Goal: Transaction & Acquisition: Purchase product/service

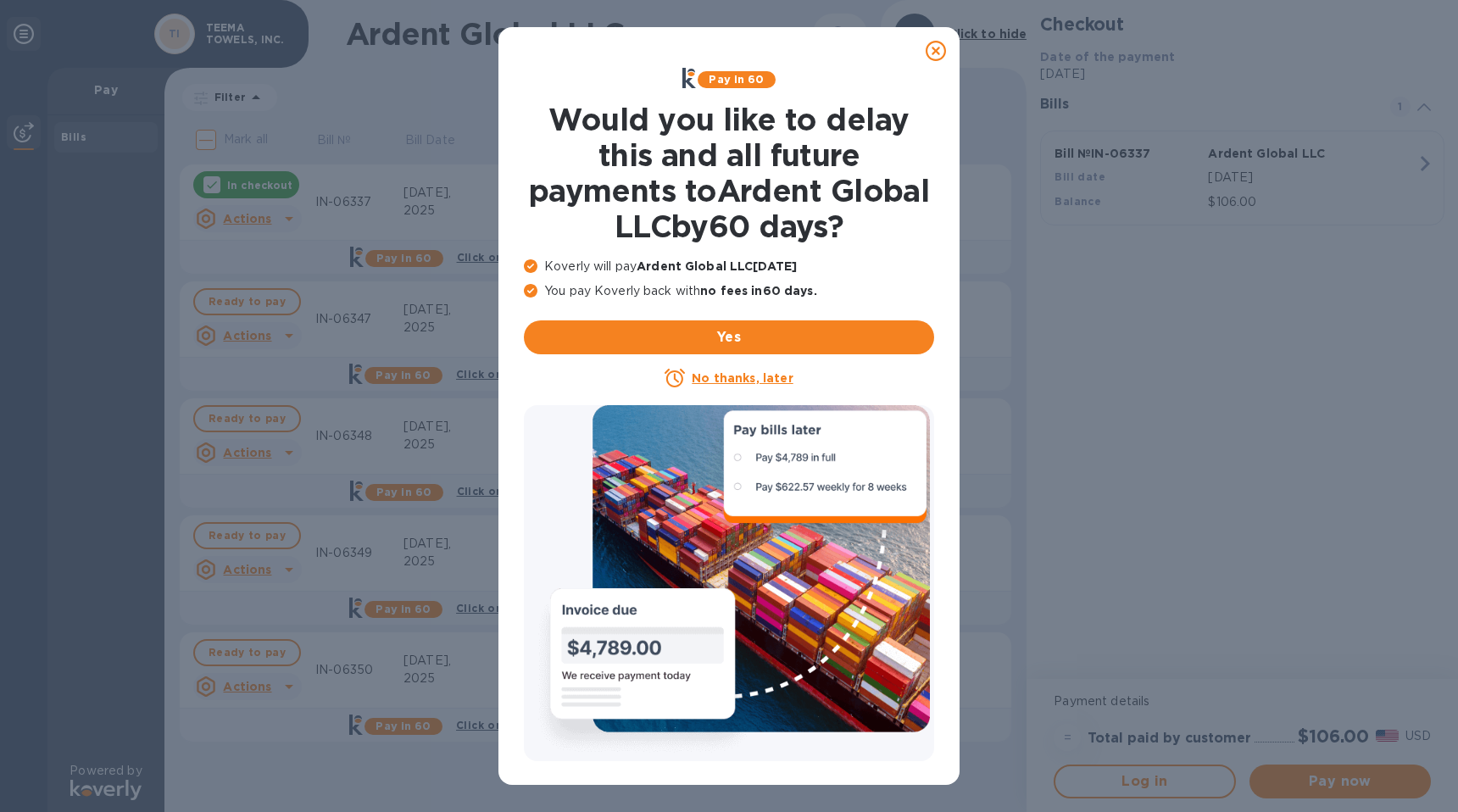
click at [935, 51] on icon at bounding box center [935, 50] width 20 height 20
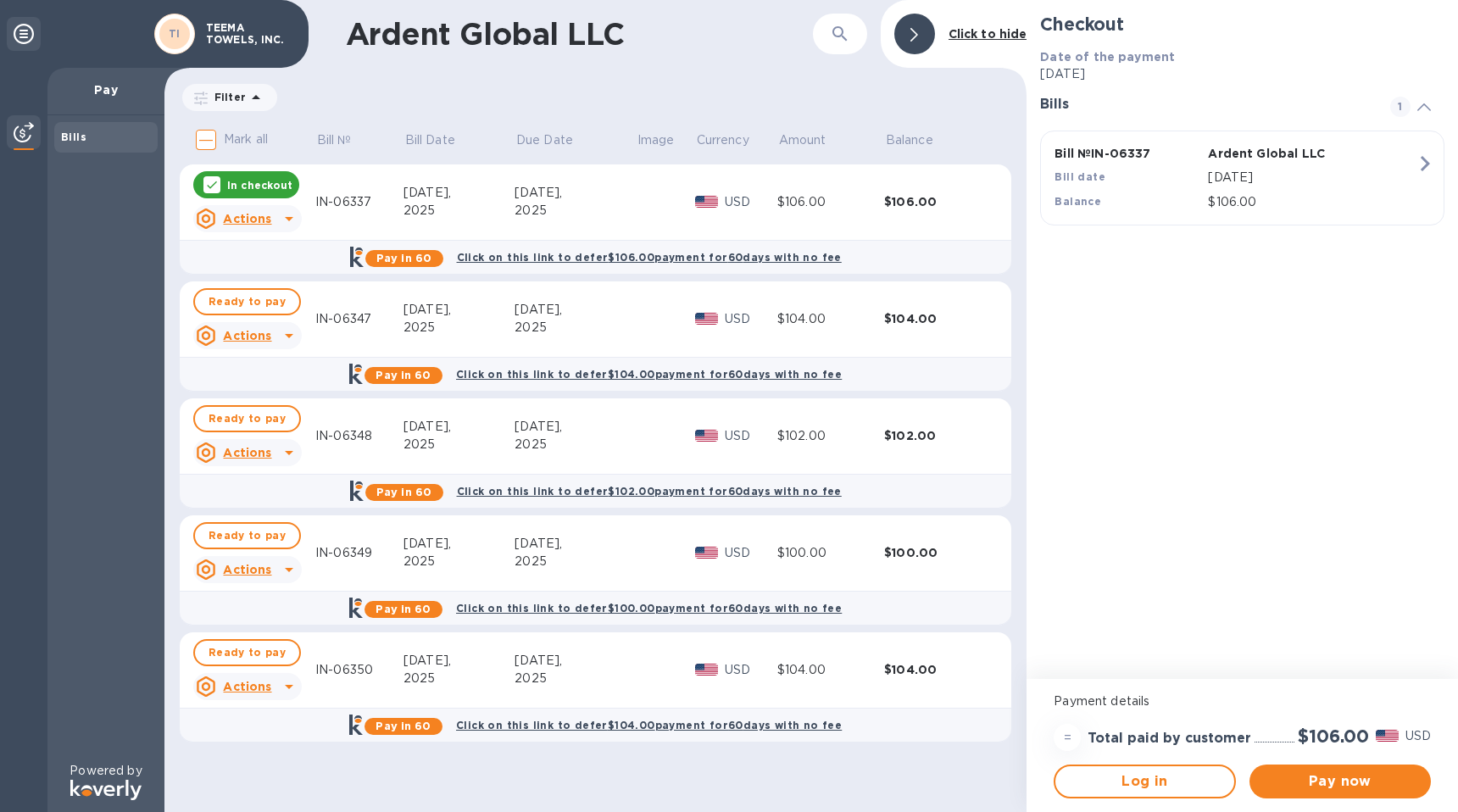
click at [195, 133] on input "Mark all" at bounding box center [206, 140] width 35 height 35
checkbox input "true"
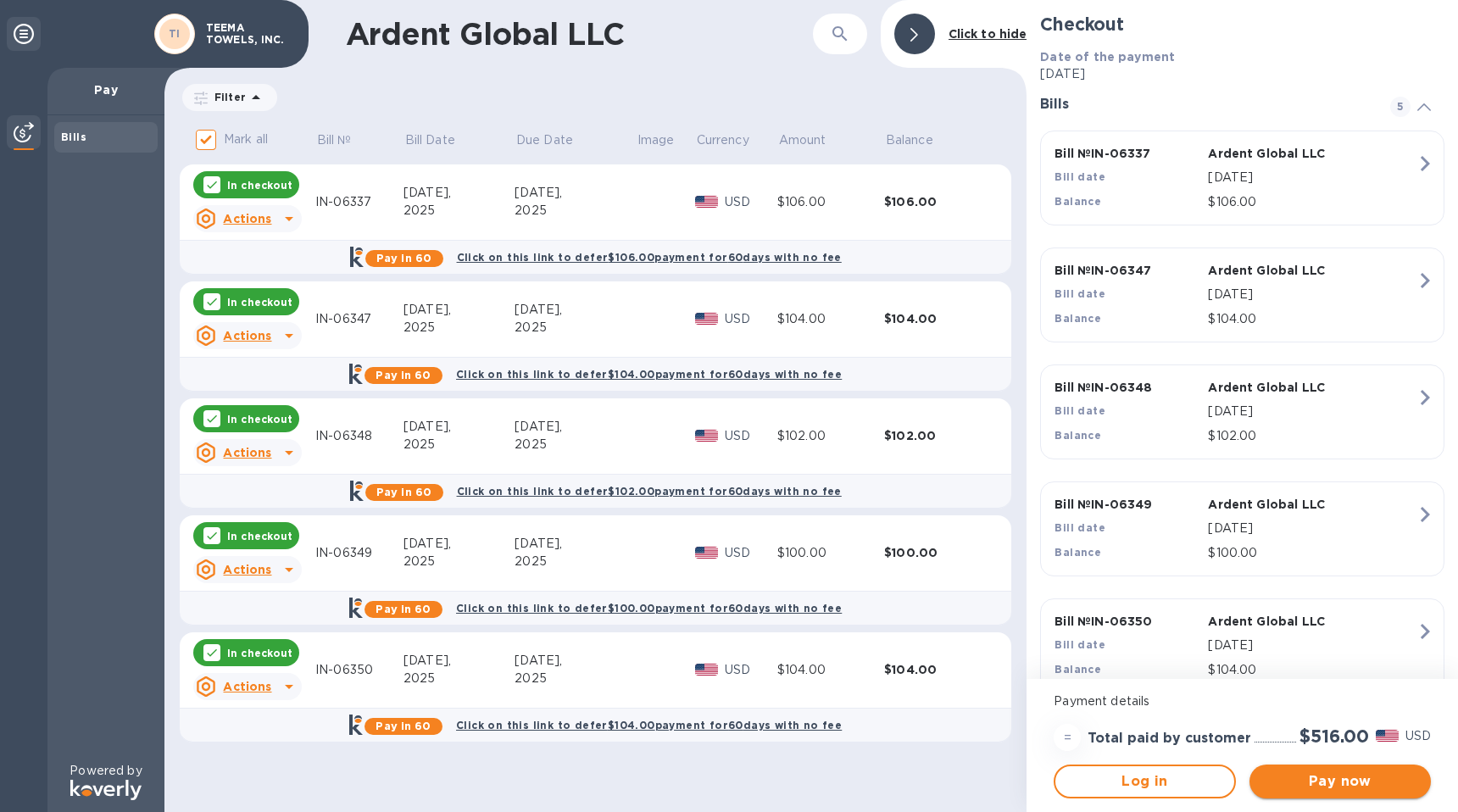
click at [1317, 777] on span "Pay now" at bounding box center [1340, 781] width 154 height 20
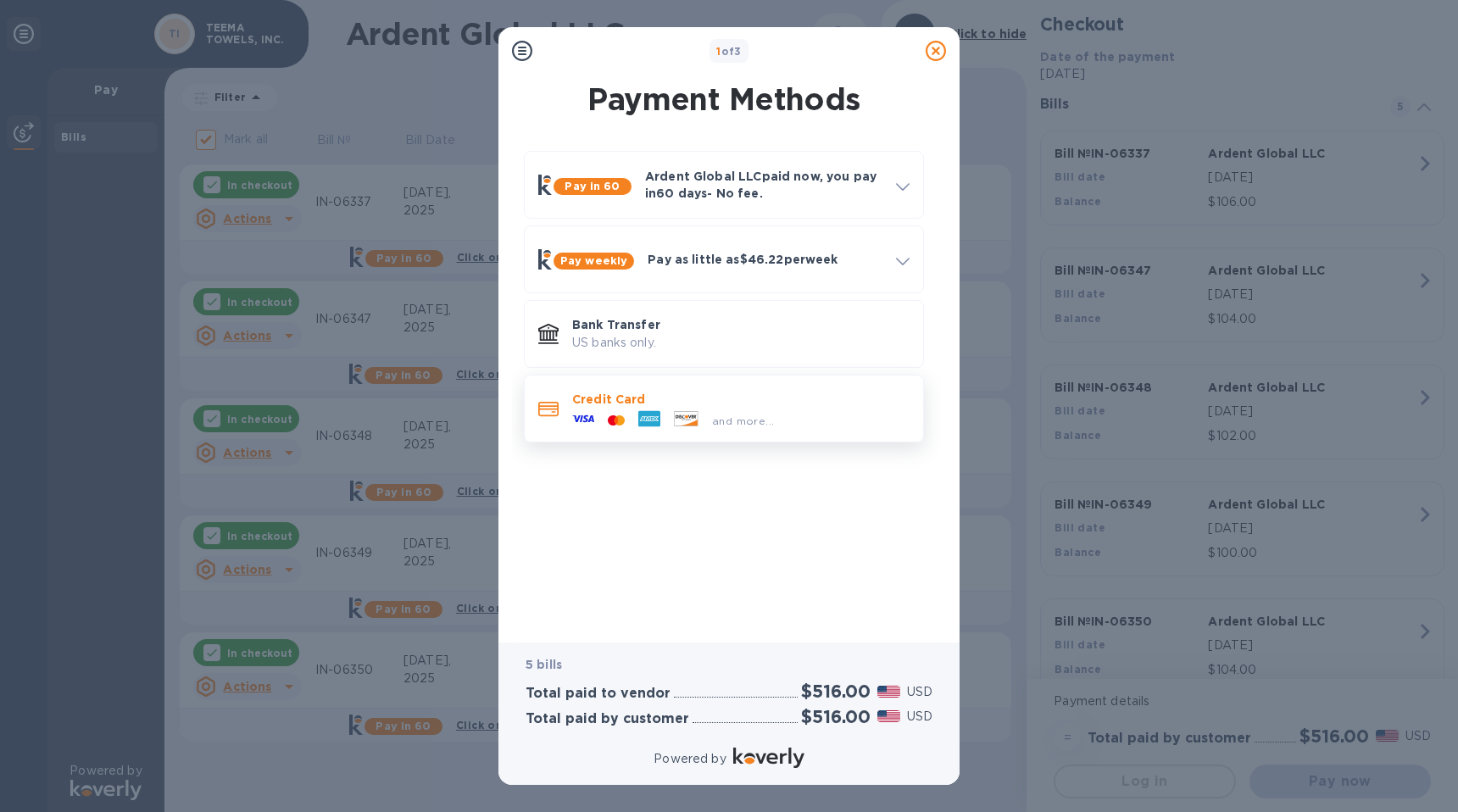
click at [613, 399] on p "Credit Card" at bounding box center [741, 398] width 337 height 17
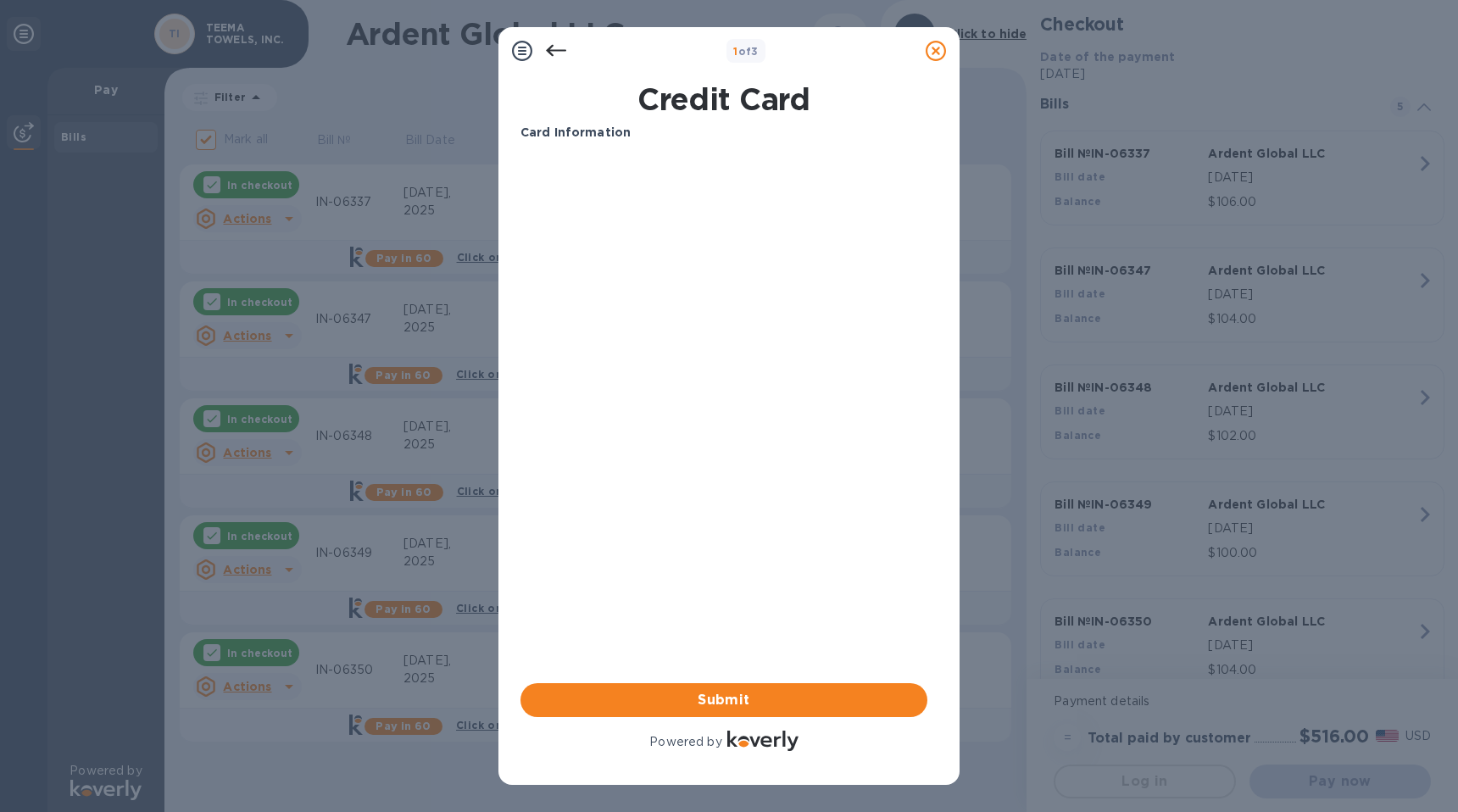
click at [0, 811] on com-1password-button at bounding box center [0, 812] width 0 height 0
click at [733, 690] on span "Submit" at bounding box center [724, 700] width 380 height 20
